Goal: Information Seeking & Learning: Learn about a topic

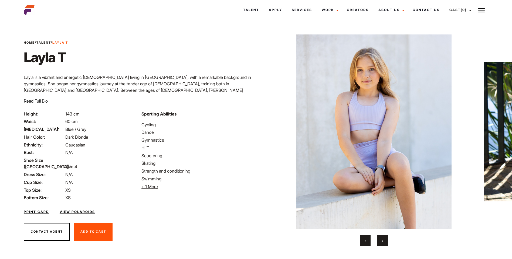
click at [384, 244] on button "›" at bounding box center [382, 241] width 11 height 11
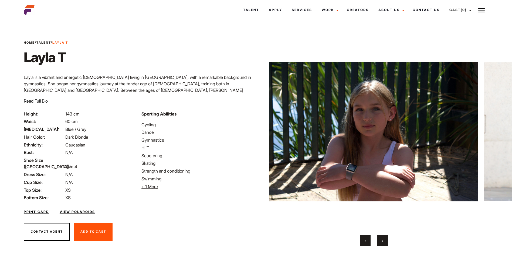
click at [384, 244] on button "›" at bounding box center [382, 241] width 11 height 11
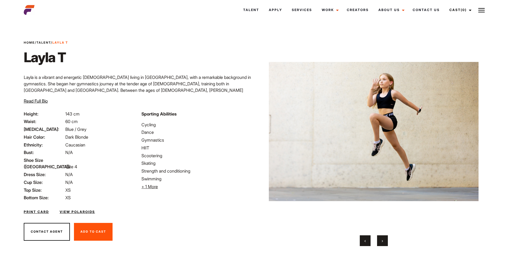
click at [384, 244] on button "›" at bounding box center [382, 241] width 11 height 11
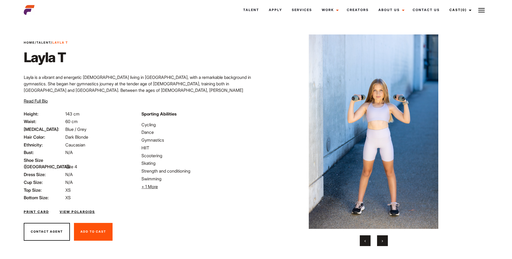
click at [385, 244] on button "›" at bounding box center [382, 241] width 11 height 11
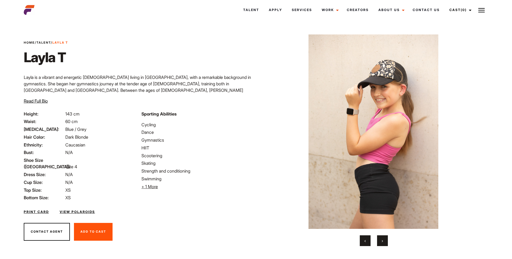
click at [385, 244] on button "›" at bounding box center [382, 241] width 11 height 11
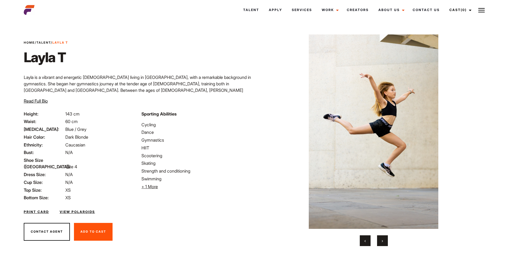
click at [386, 244] on button "›" at bounding box center [382, 241] width 11 height 11
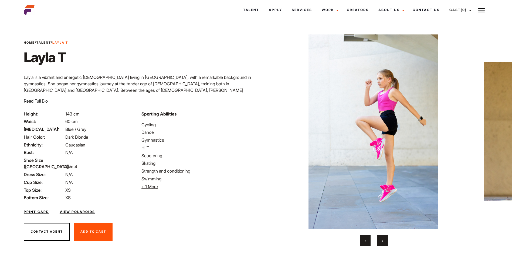
click at [386, 244] on button "›" at bounding box center [382, 241] width 11 height 11
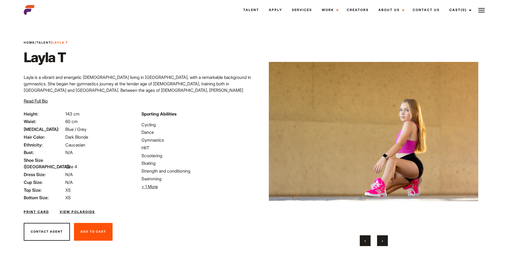
click at [383, 241] on button "›" at bounding box center [382, 241] width 11 height 11
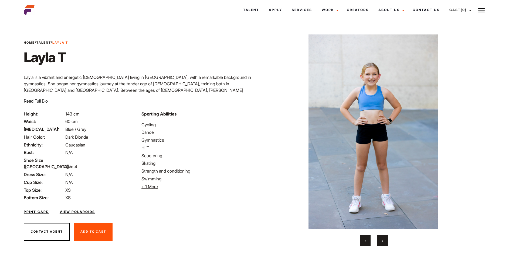
click at [383, 241] on button "›" at bounding box center [382, 241] width 11 height 11
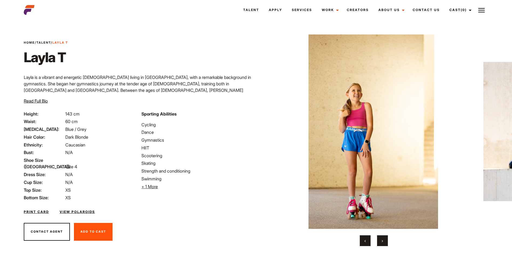
click at [365, 242] on span "‹" at bounding box center [364, 240] width 1 height 5
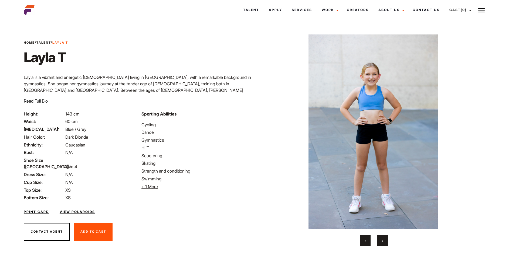
click at [377, 143] on img at bounding box center [372, 132] width 209 height 195
click at [383, 242] on button "›" at bounding box center [382, 241] width 11 height 11
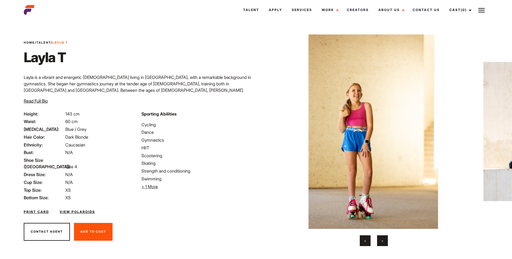
click at [383, 242] on button "›" at bounding box center [382, 241] width 11 height 11
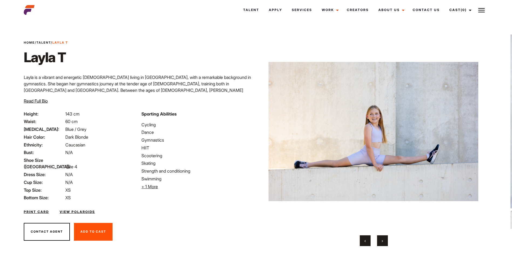
click at [383, 242] on button "›" at bounding box center [382, 241] width 11 height 11
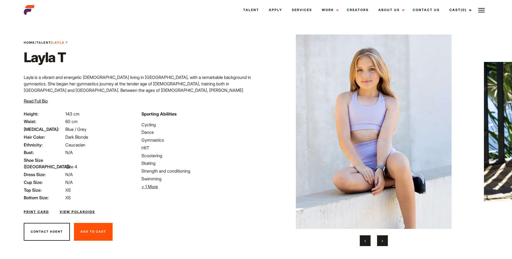
click at [383, 242] on button "›" at bounding box center [382, 241] width 11 height 11
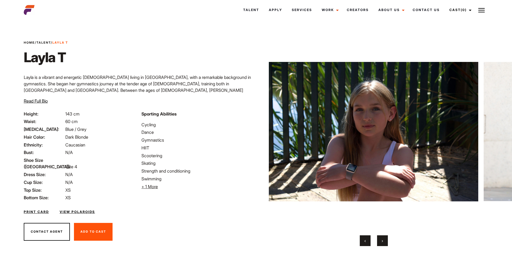
click at [383, 242] on button "›" at bounding box center [382, 241] width 11 height 11
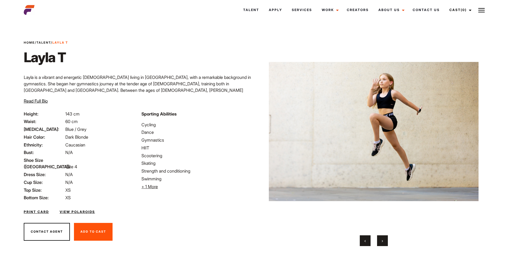
click at [383, 242] on button "›" at bounding box center [382, 241] width 11 height 11
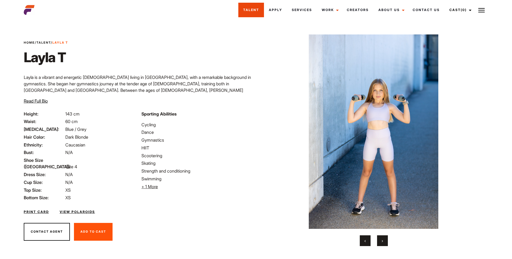
click at [254, 9] on link "Talent" at bounding box center [251, 10] width 26 height 15
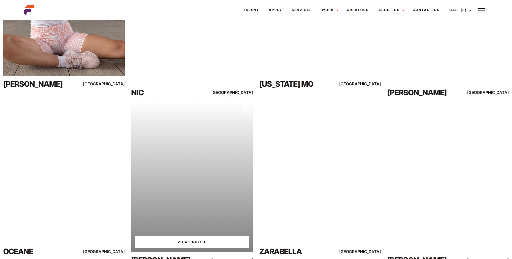
scroll to position [351, 0]
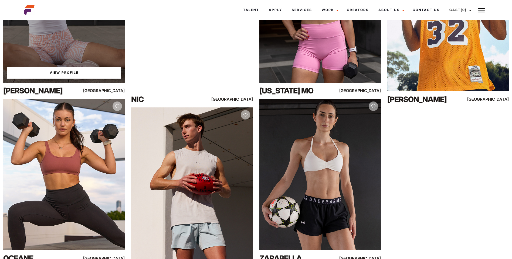
click at [70, 49] on div "View Profile" at bounding box center [63, 7] width 121 height 152
click at [64, 71] on link "View Profile" at bounding box center [63, 73] width 113 height 12
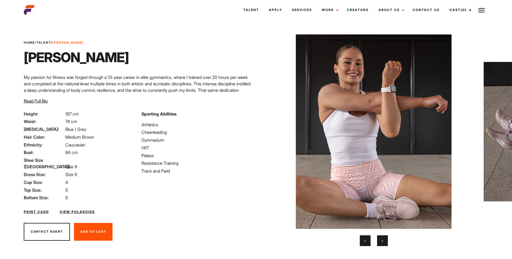
click at [382, 243] on span "›" at bounding box center [381, 240] width 1 height 5
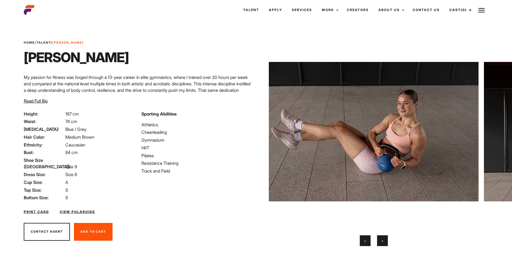
click at [382, 243] on span "›" at bounding box center [381, 240] width 1 height 5
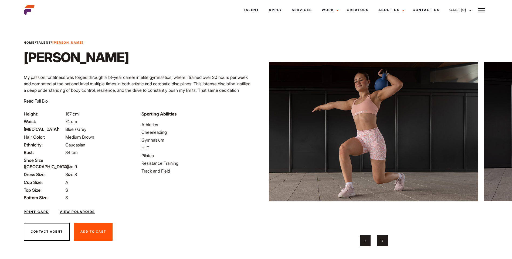
click at [382, 243] on span "›" at bounding box center [381, 240] width 1 height 5
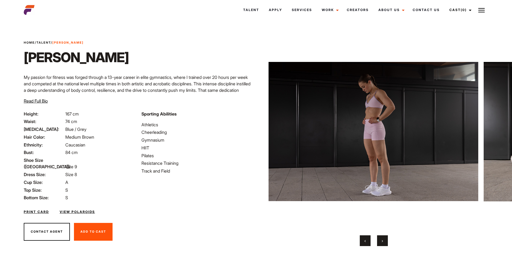
click at [382, 243] on span "›" at bounding box center [381, 240] width 1 height 5
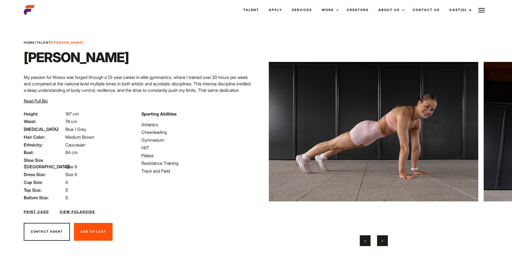
click at [382, 243] on span "›" at bounding box center [381, 240] width 1 height 5
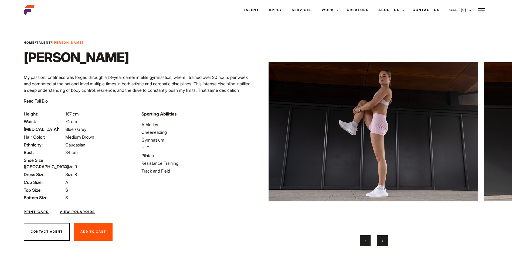
click at [382, 243] on span "›" at bounding box center [381, 240] width 1 height 5
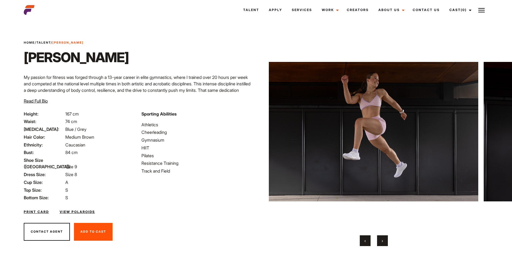
click at [381, 243] on span "›" at bounding box center [381, 240] width 1 height 5
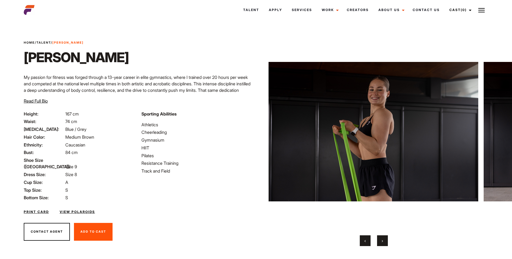
click at [381, 243] on button "›" at bounding box center [382, 241] width 11 height 11
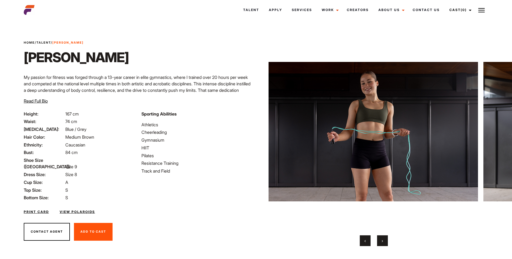
click at [381, 243] on button "›" at bounding box center [382, 241] width 11 height 11
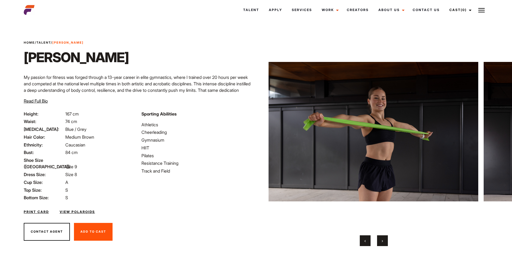
click at [381, 243] on button "›" at bounding box center [382, 241] width 11 height 11
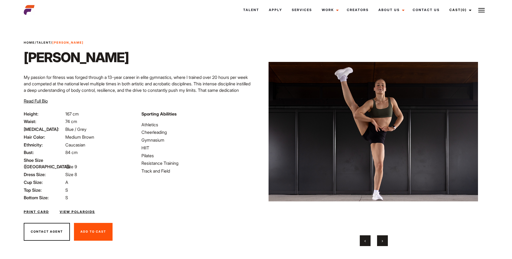
click at [381, 243] on button "›" at bounding box center [382, 241] width 11 height 11
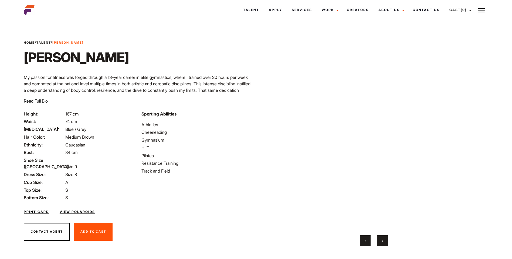
click at [381, 243] on button "›" at bounding box center [382, 241] width 11 height 11
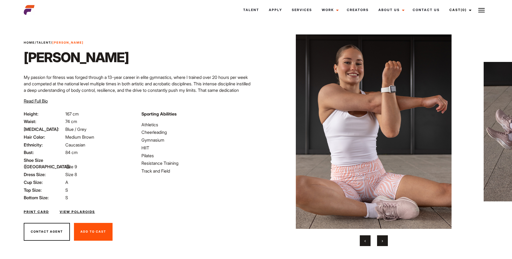
click at [381, 243] on button "›" at bounding box center [382, 241] width 11 height 11
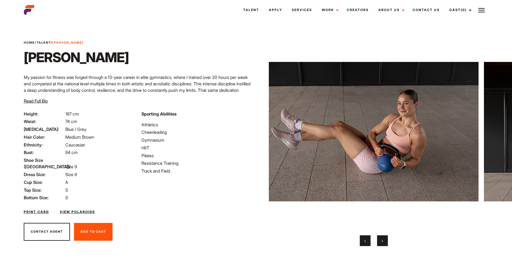
click at [381, 243] on button "›" at bounding box center [382, 241] width 11 height 11
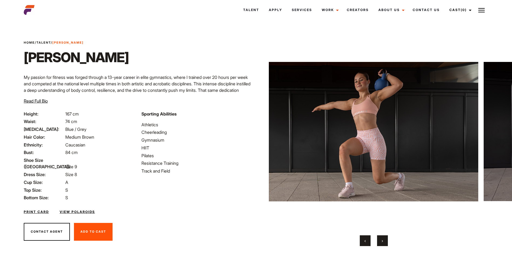
click at [381, 243] on button "›" at bounding box center [382, 241] width 11 height 11
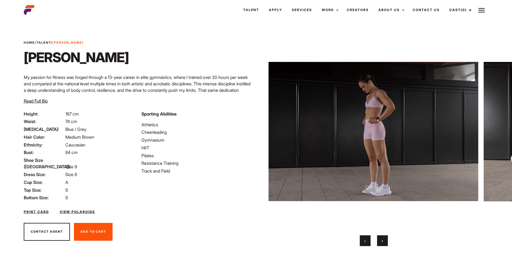
click at [381, 243] on button "›" at bounding box center [382, 241] width 11 height 11
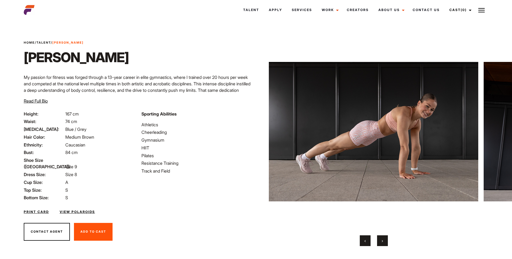
click at [360, 242] on button "‹" at bounding box center [364, 241] width 11 height 11
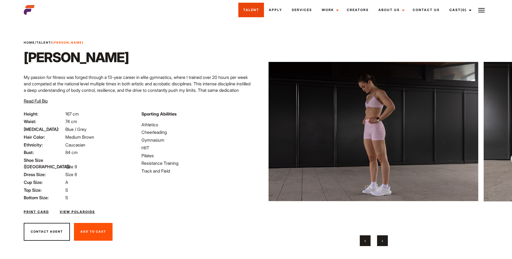
click at [251, 10] on link "Talent" at bounding box center [251, 10] width 26 height 15
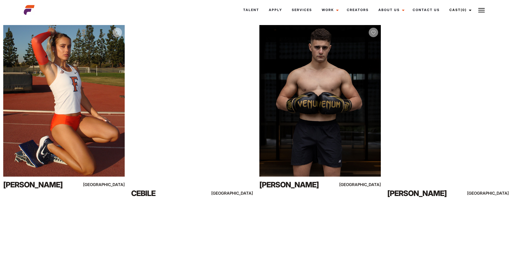
scroll to position [108, 0]
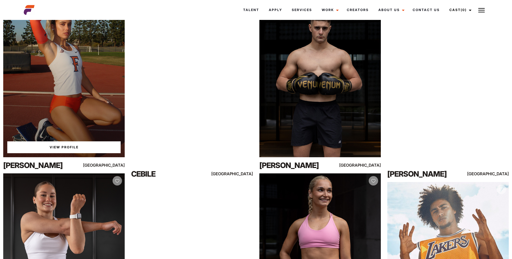
click at [66, 149] on link "View Profile" at bounding box center [63, 148] width 113 height 12
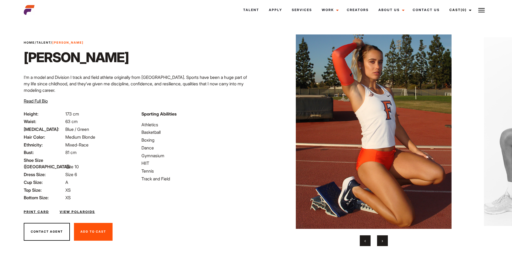
click at [384, 242] on button "›" at bounding box center [382, 241] width 11 height 11
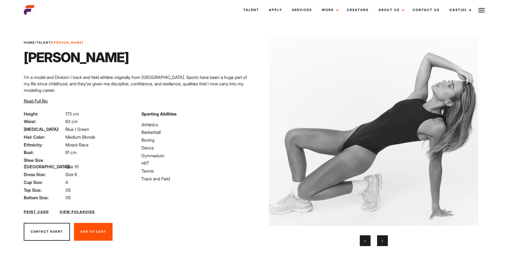
click at [384, 242] on button "›" at bounding box center [382, 241] width 11 height 11
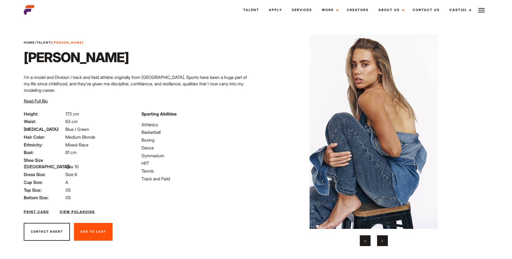
click at [384, 242] on button "›" at bounding box center [382, 241] width 11 height 11
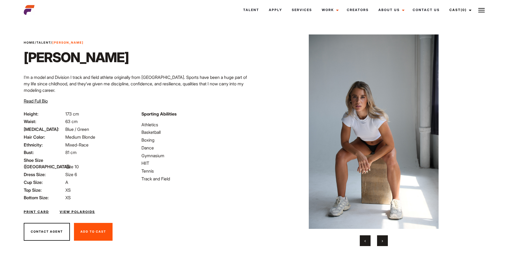
click at [384, 242] on button "›" at bounding box center [382, 241] width 11 height 11
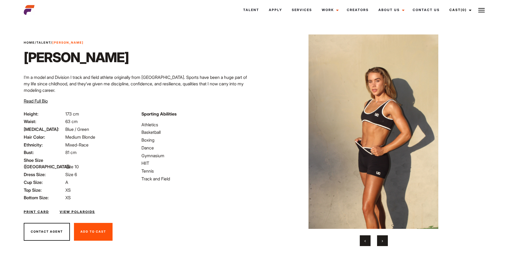
click at [384, 242] on button "›" at bounding box center [382, 241] width 11 height 11
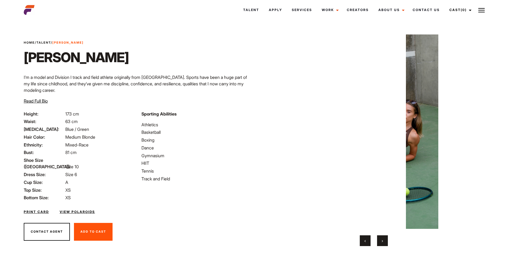
click at [384, 242] on button "›" at bounding box center [382, 241] width 11 height 11
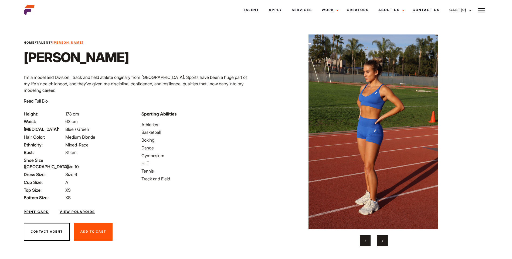
click at [384, 242] on button "›" at bounding box center [382, 241] width 11 height 11
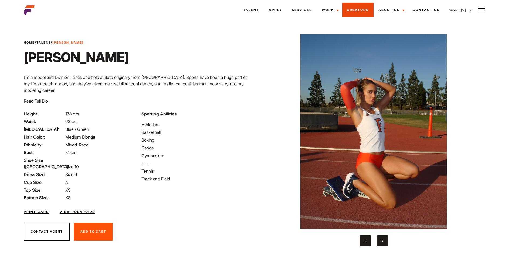
click at [362, 11] on link "Creators" at bounding box center [358, 10] width 32 height 15
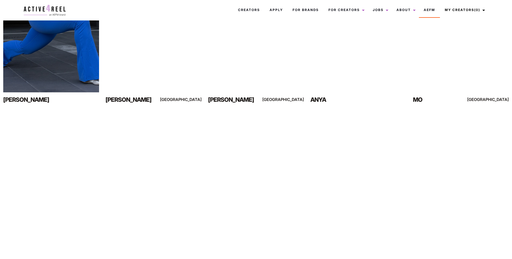
scroll to position [378, 0]
